Goal: Communication & Community: Answer question/provide support

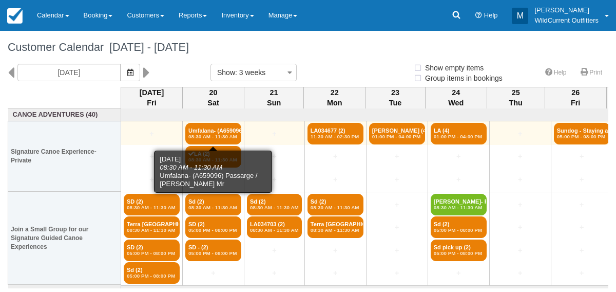
select select
click at [216, 127] on link "Umfalana- (A659096) (2) 08:30 AM - 11:30 AM" at bounding box center [213, 134] width 56 height 22
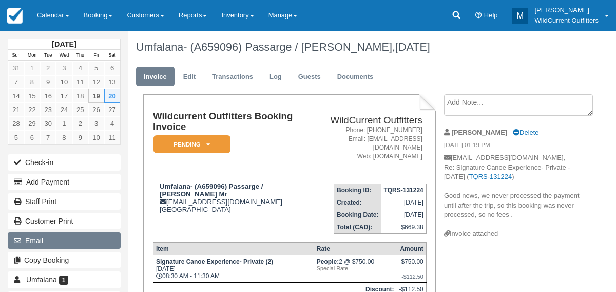
click at [33, 236] on button "Email" at bounding box center [64, 240] width 113 height 16
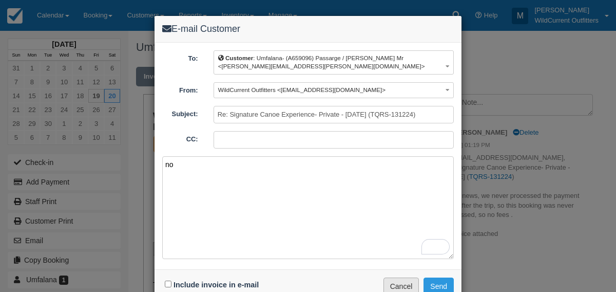
type textarea "no"
click at [410, 281] on button "Cancel" at bounding box center [402, 285] width 36 height 17
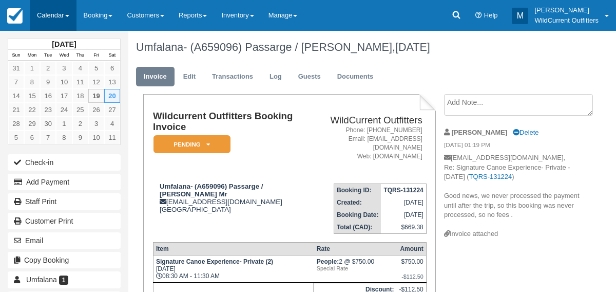
click at [45, 9] on link "Calendar" at bounding box center [53, 15] width 47 height 31
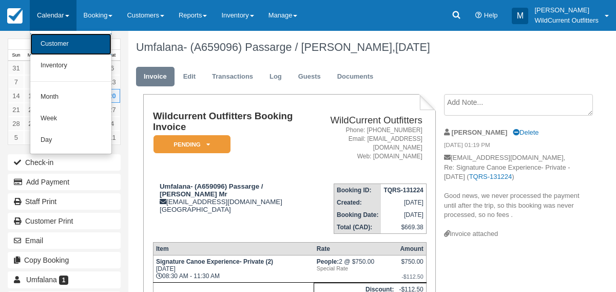
click at [48, 37] on link "Customer" at bounding box center [70, 44] width 81 height 22
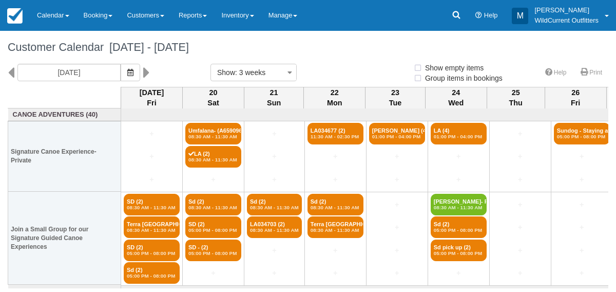
select select
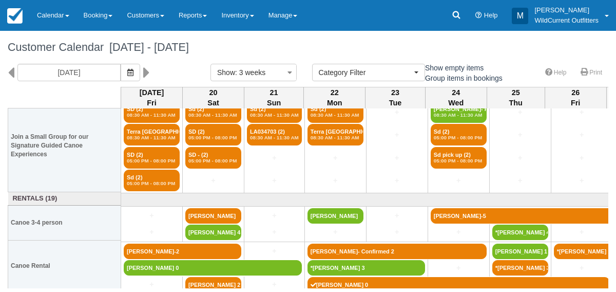
scroll to position [96, 0]
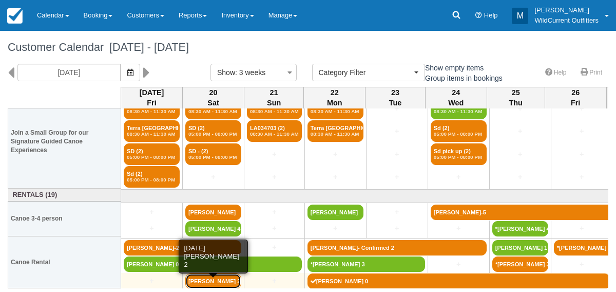
click at [201, 281] on link "Heather Ambrose 2" at bounding box center [213, 280] width 56 height 15
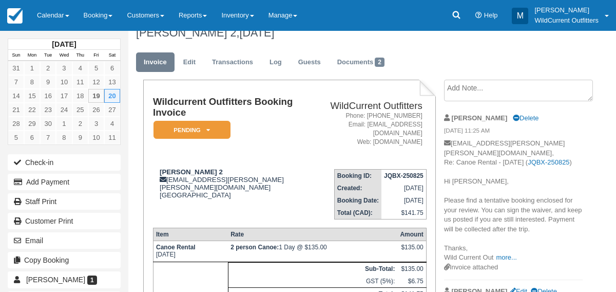
scroll to position [10, 0]
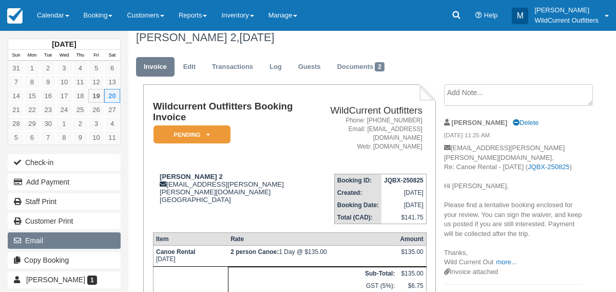
click at [33, 241] on button "Email" at bounding box center [64, 240] width 113 height 16
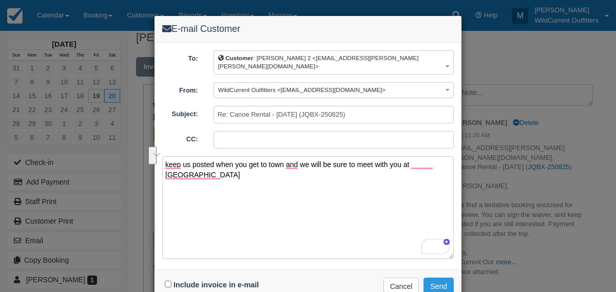
drag, startPoint x: 229, startPoint y: 161, endPoint x: 153, endPoint y: 142, distance: 77.7
click at [153, 142] on div "E-mail Customer To: Customer : Heather Ambrose 2 <heather.anne.horton@gmail.com…" at bounding box center [308, 146] width 616 height 292
type textarea "keep us posted when you get to town and we will be sure to meet with you at Jas…"
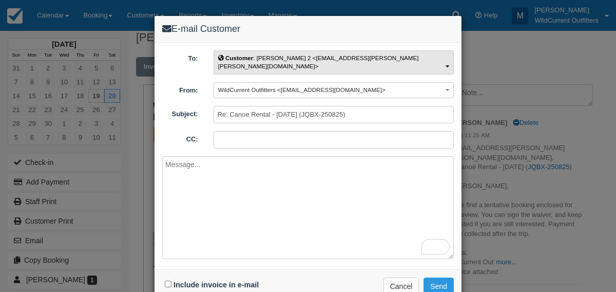
paste textarea "Hi Heather, Please keep us updated on your arrival in town. We will meet you at…"
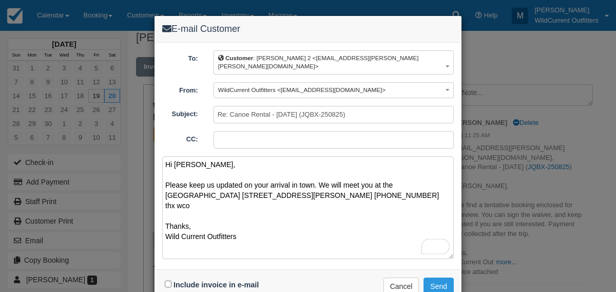
type textarea "Hi Heather, Please keep us updated on your arrival in town. We will meet you at…"
click at [166, 280] on input "Include invoice in e-mail" at bounding box center [168, 283] width 7 height 7
checkbox input "true"
click at [432, 282] on button "Send" at bounding box center [439, 285] width 30 height 17
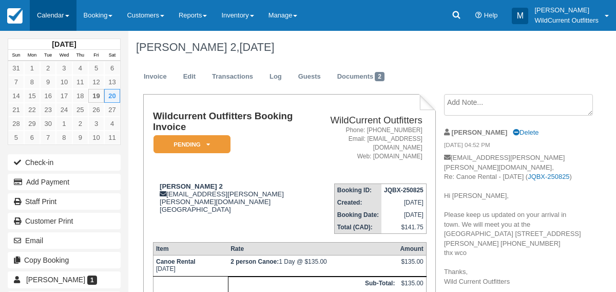
click at [44, 9] on link "Calendar" at bounding box center [53, 15] width 47 height 31
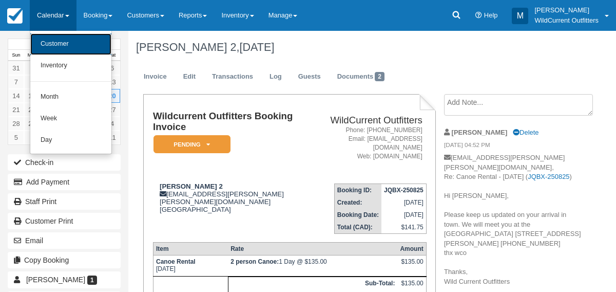
click at [44, 42] on link "Customer" at bounding box center [70, 44] width 81 height 22
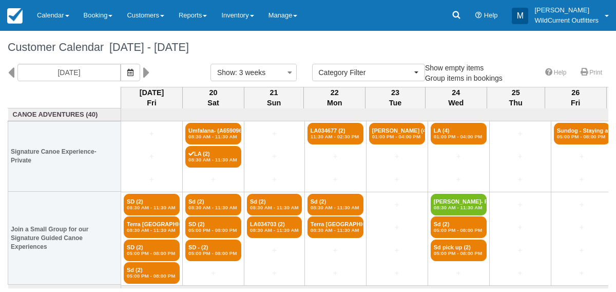
select select
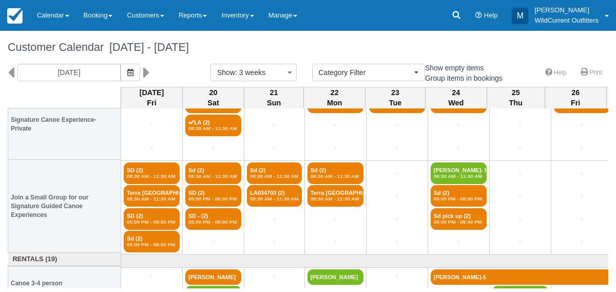
scroll to position [31, 0]
